Goal: Find specific page/section: Find specific page/section

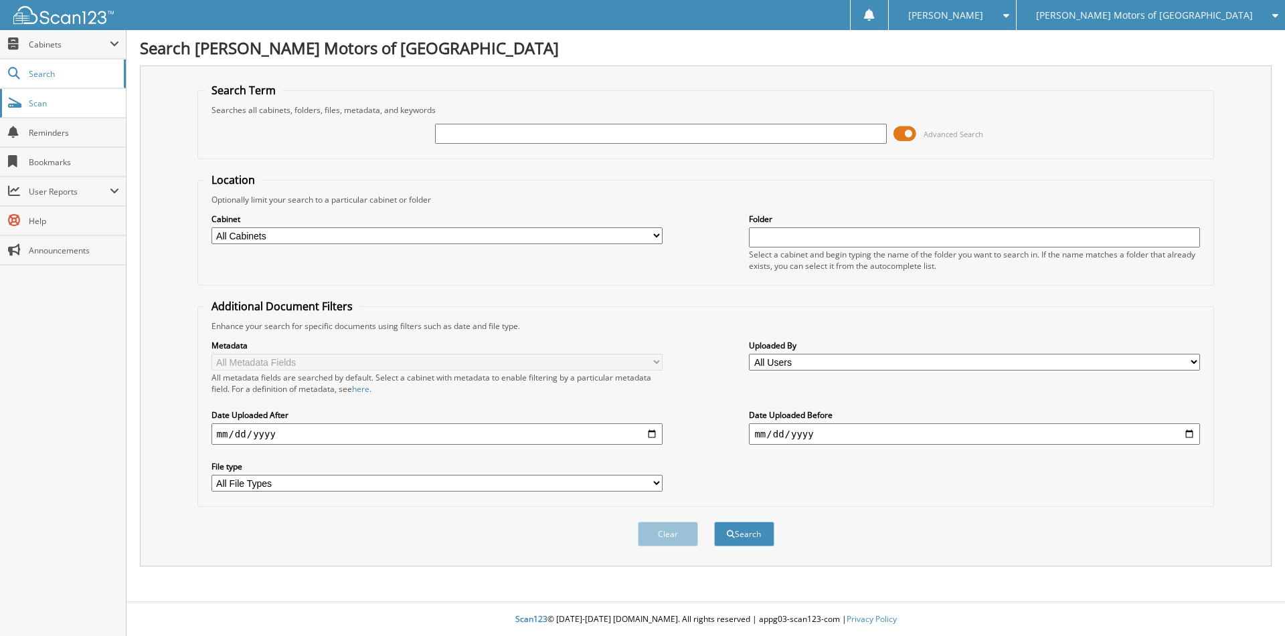
click at [83, 102] on span "Scan" at bounding box center [74, 103] width 90 height 11
type input "P6078"
click at [714, 522] on button "Search" at bounding box center [744, 534] width 60 height 25
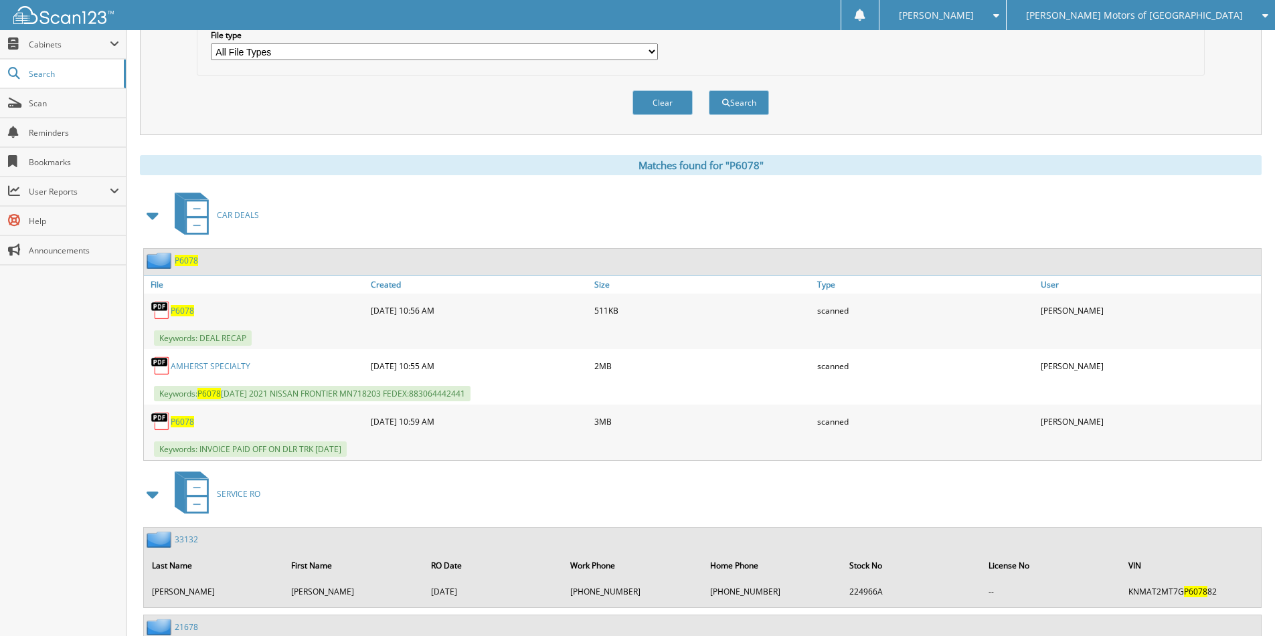
scroll to position [535, 0]
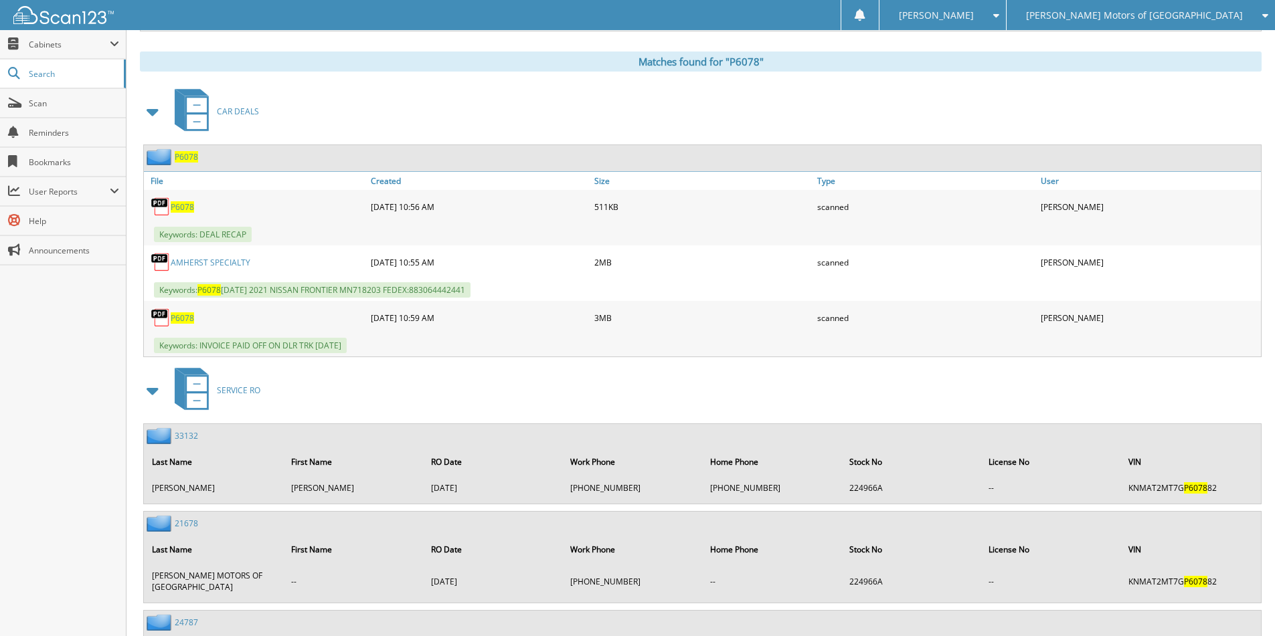
click at [183, 155] on span "P6078" at bounding box center [186, 156] width 23 height 11
